Goal: Task Accomplishment & Management: Manage account settings

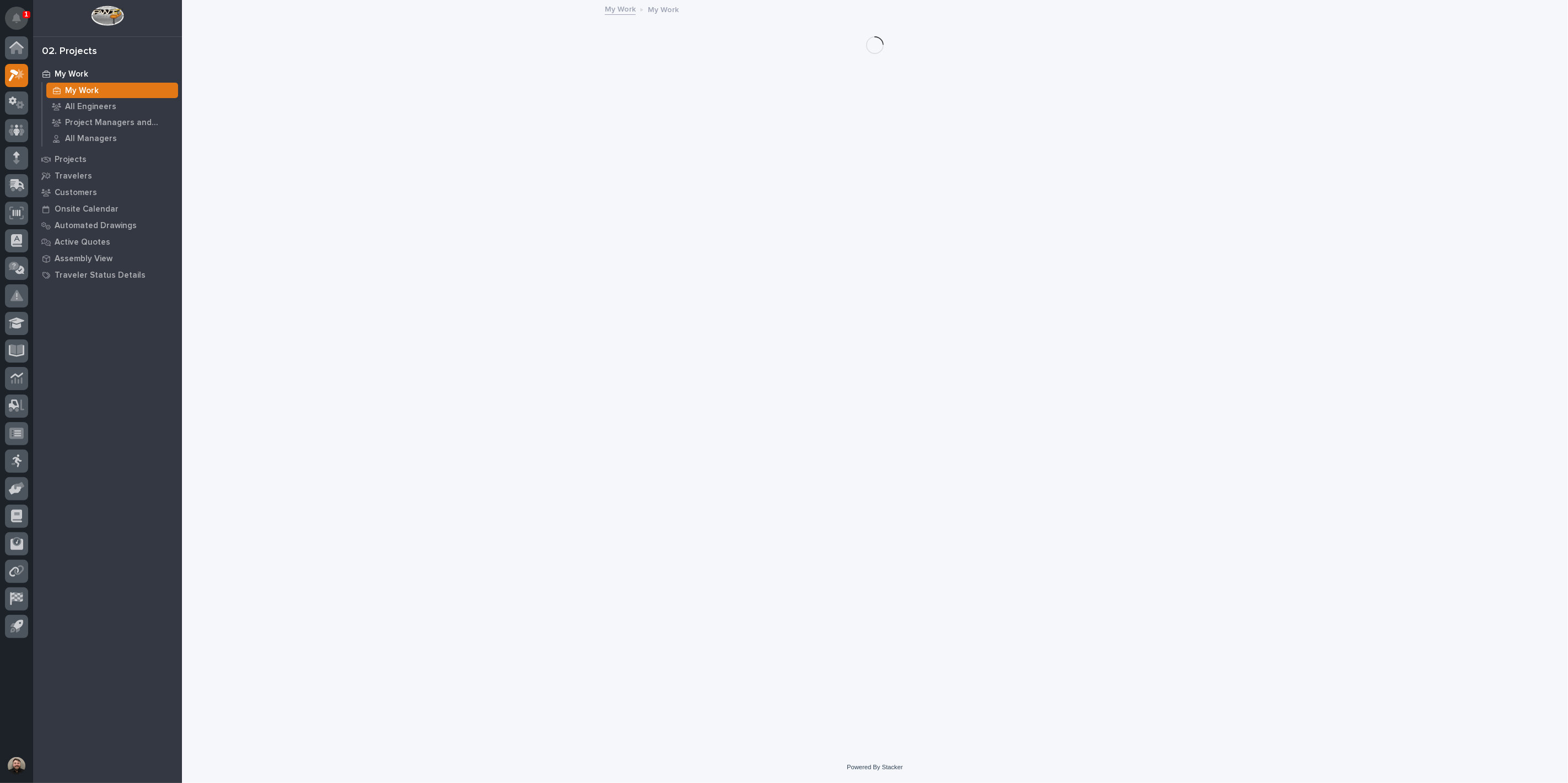
click at [15, 20] on icon "Notifications" at bounding box center [16, 18] width 9 height 10
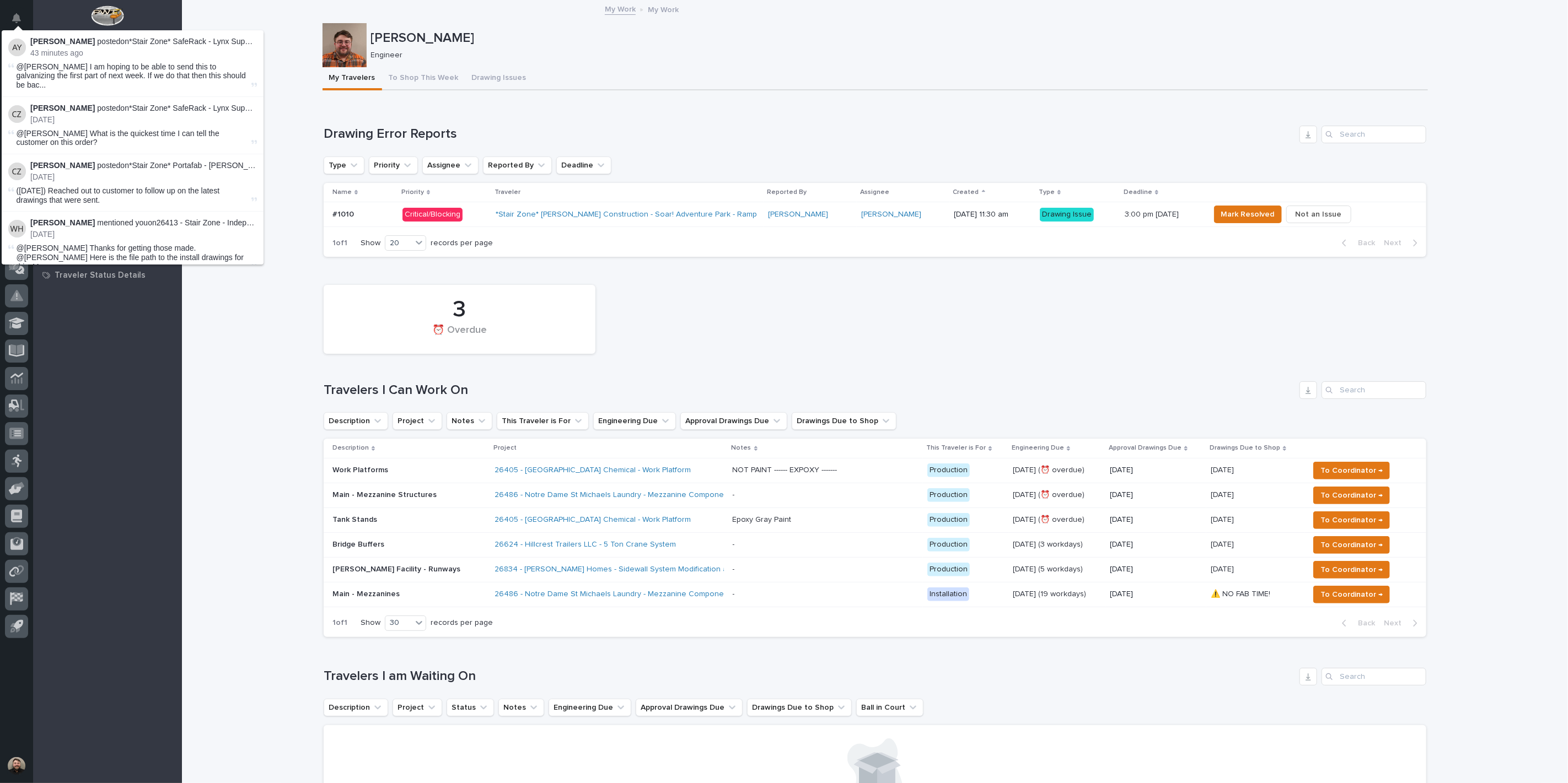
click at [258, 16] on div "My Work My Work" at bounding box center [875, 10] width 1386 height 16
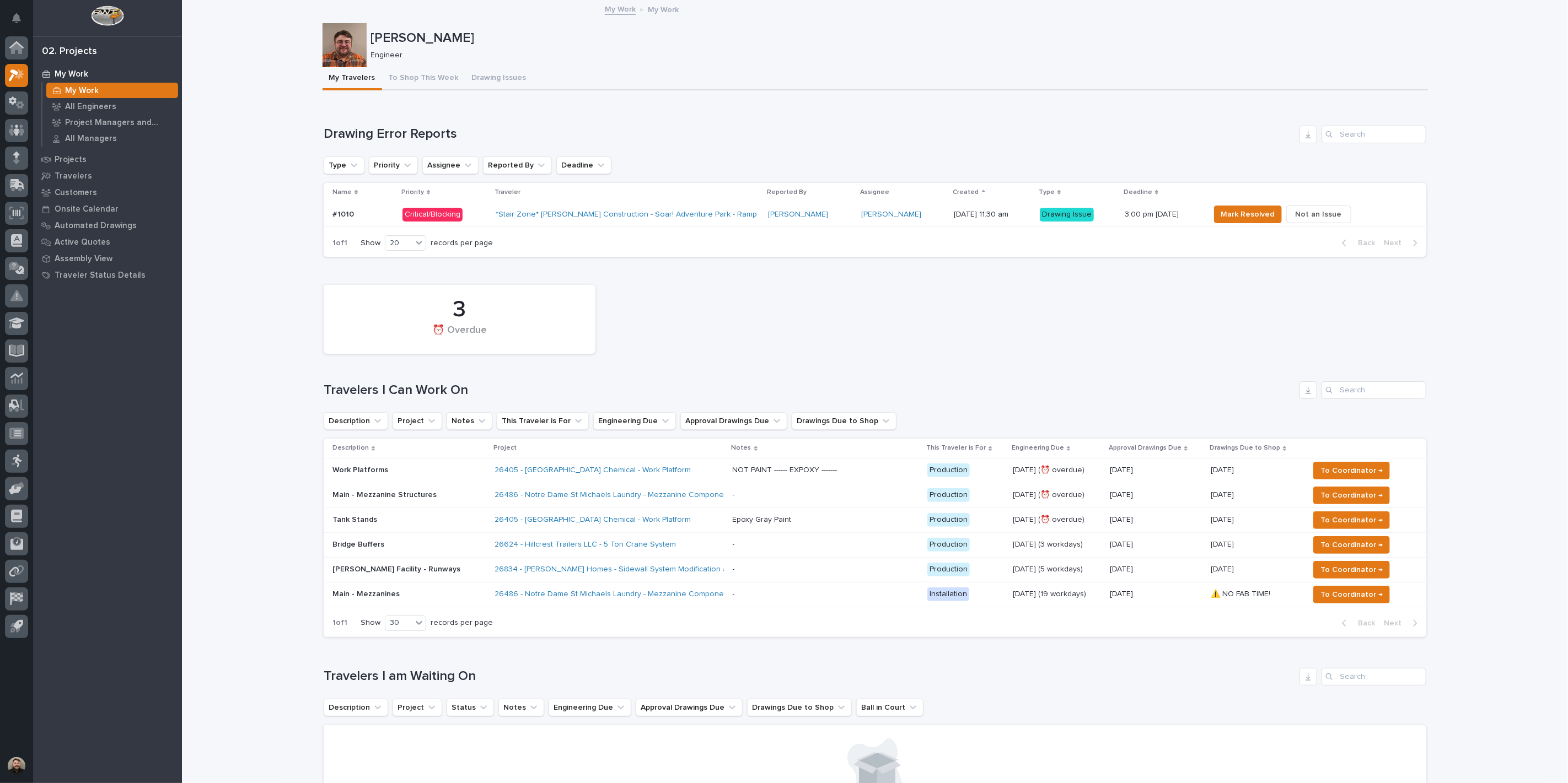
click at [358, 221] on div "#1010 #1010" at bounding box center [363, 215] width 61 height 18
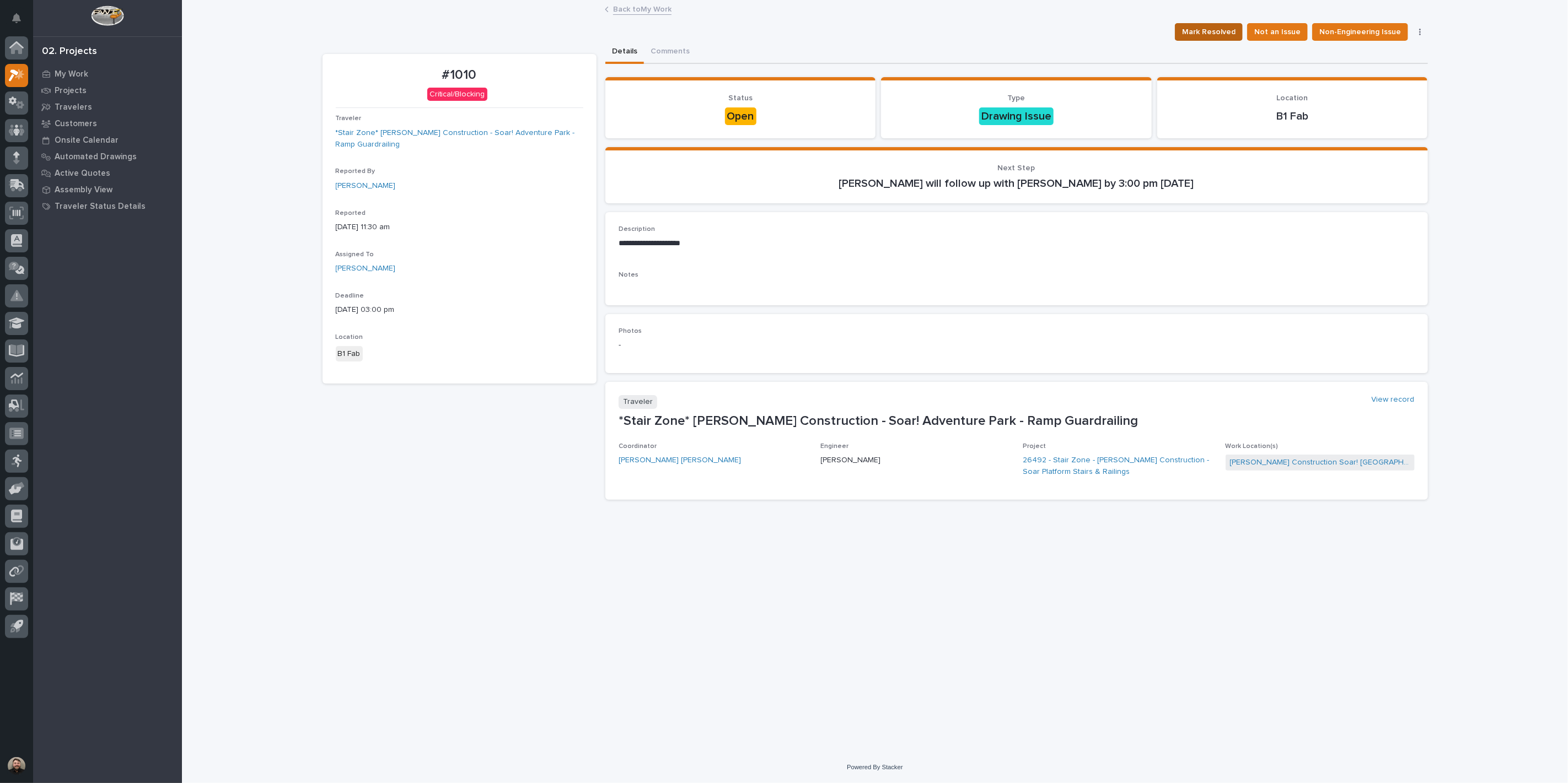
click at [1218, 35] on span "Mark Resolved" at bounding box center [1208, 32] width 53 height 13
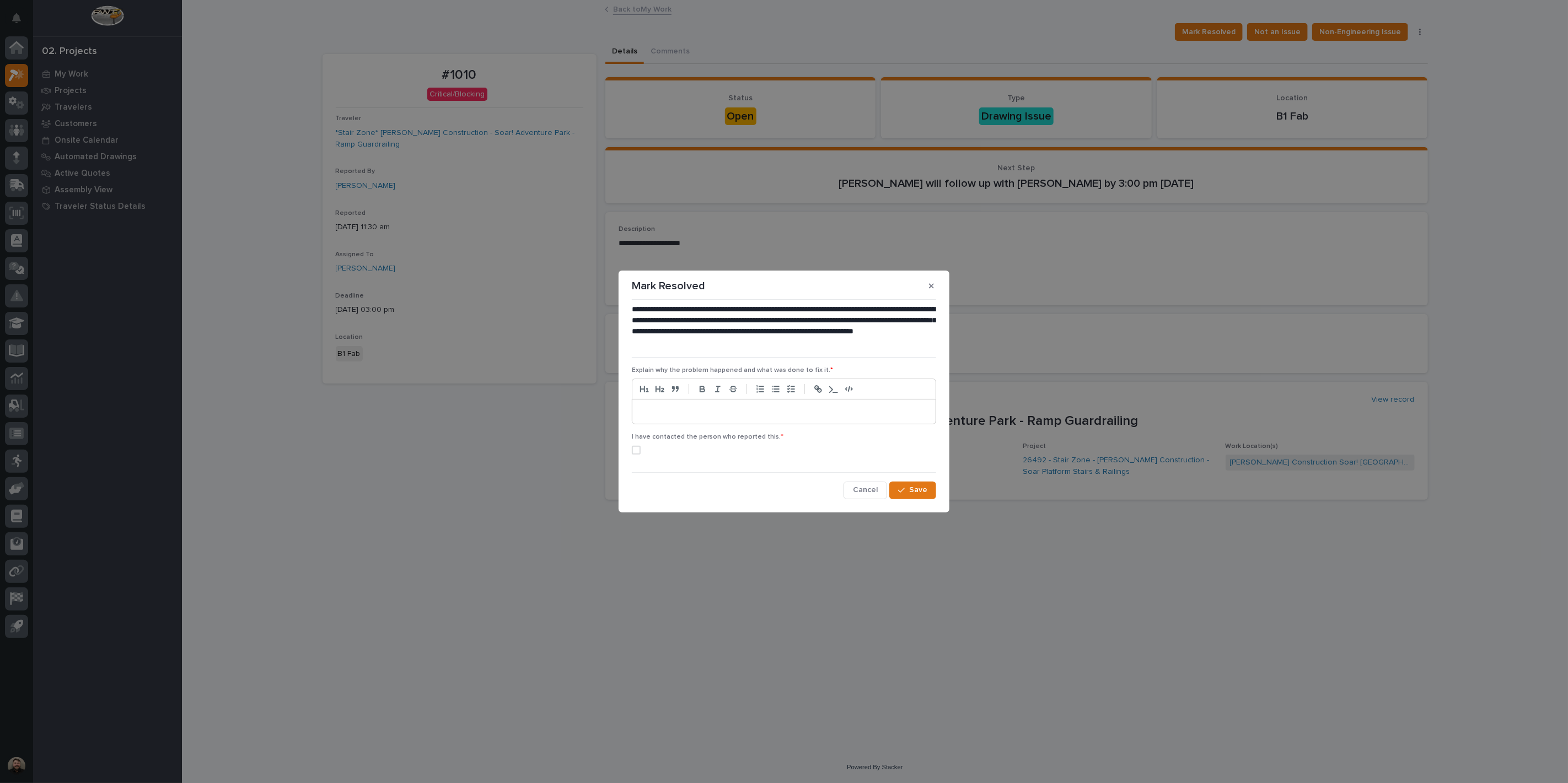
click at [641, 450] on label at bounding box center [784, 450] width 304 height 9
click at [652, 414] on p at bounding box center [784, 411] width 287 height 11
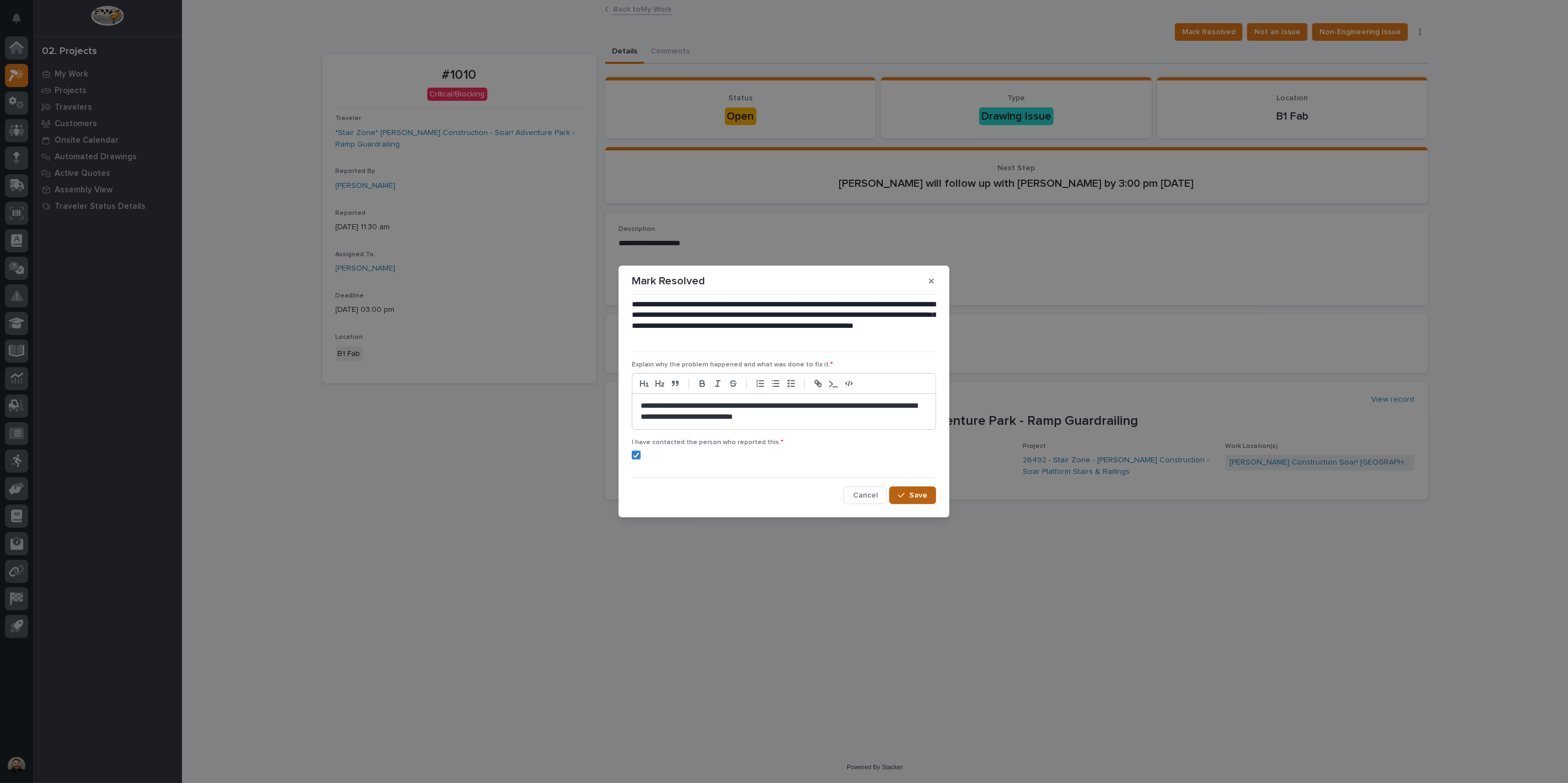
click at [898, 490] on button "Save" at bounding box center [912, 495] width 47 height 18
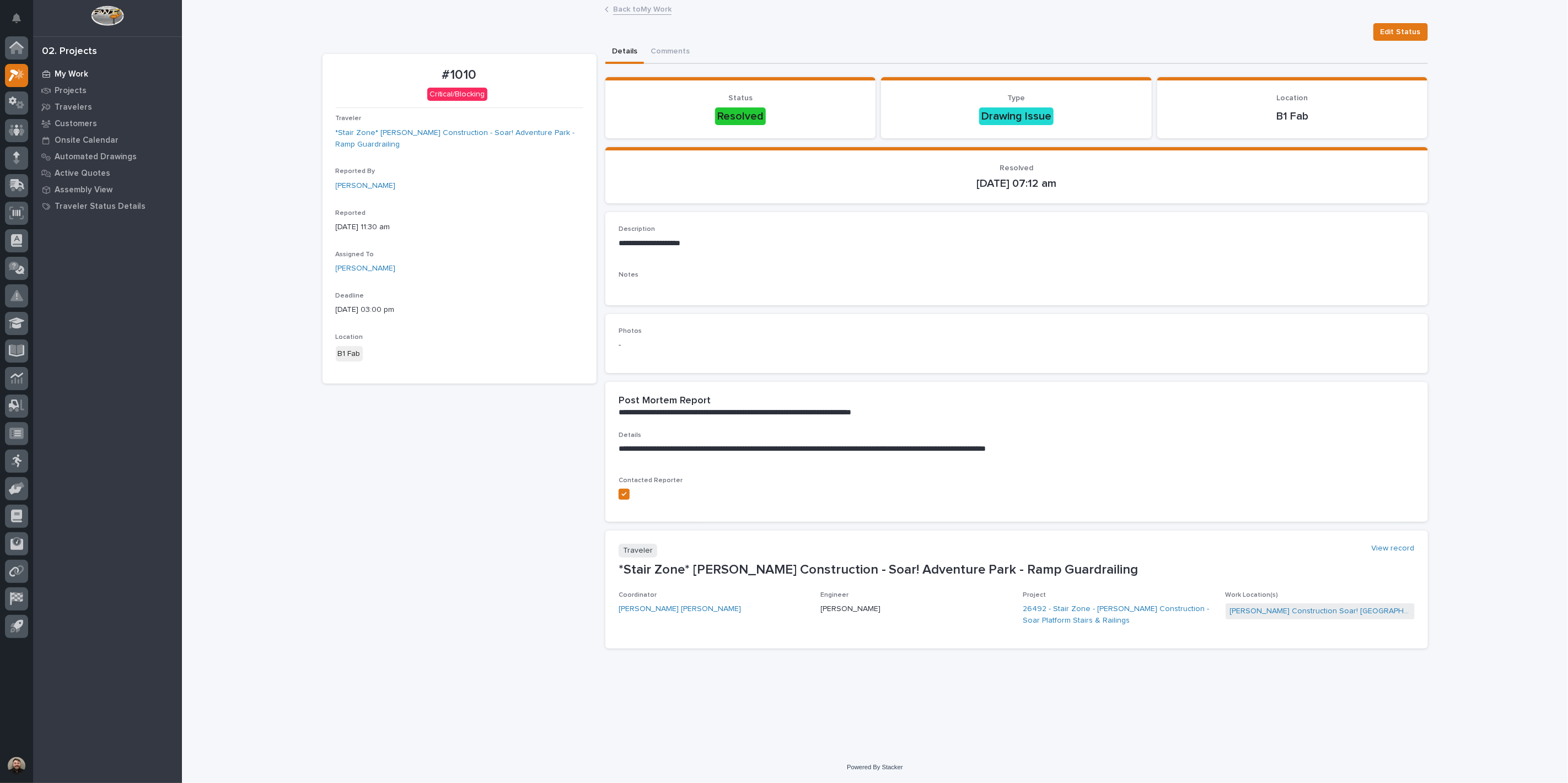
click at [65, 69] on p "My Work" at bounding box center [71, 74] width 34 height 10
